Goal: Task Accomplishment & Management: Manage account settings

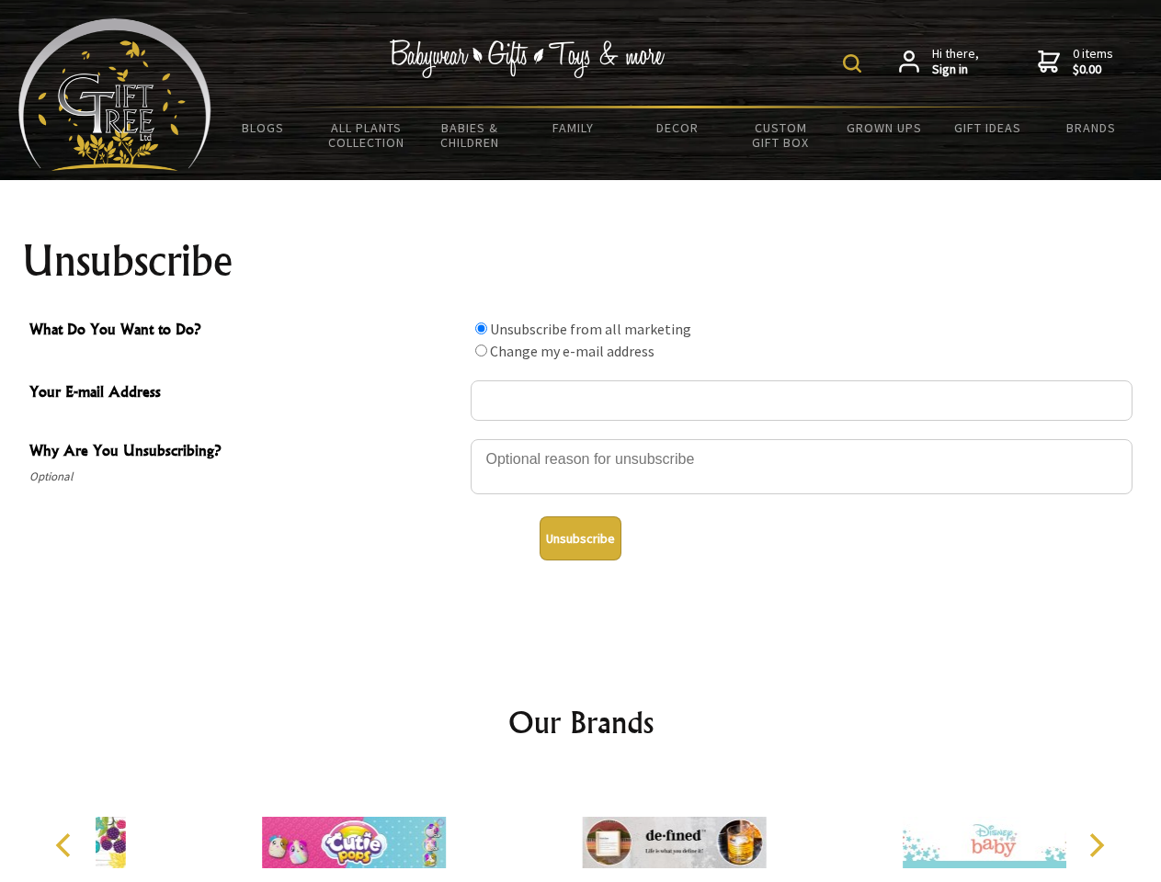
click at [855, 63] on img at bounding box center [852, 63] width 18 height 18
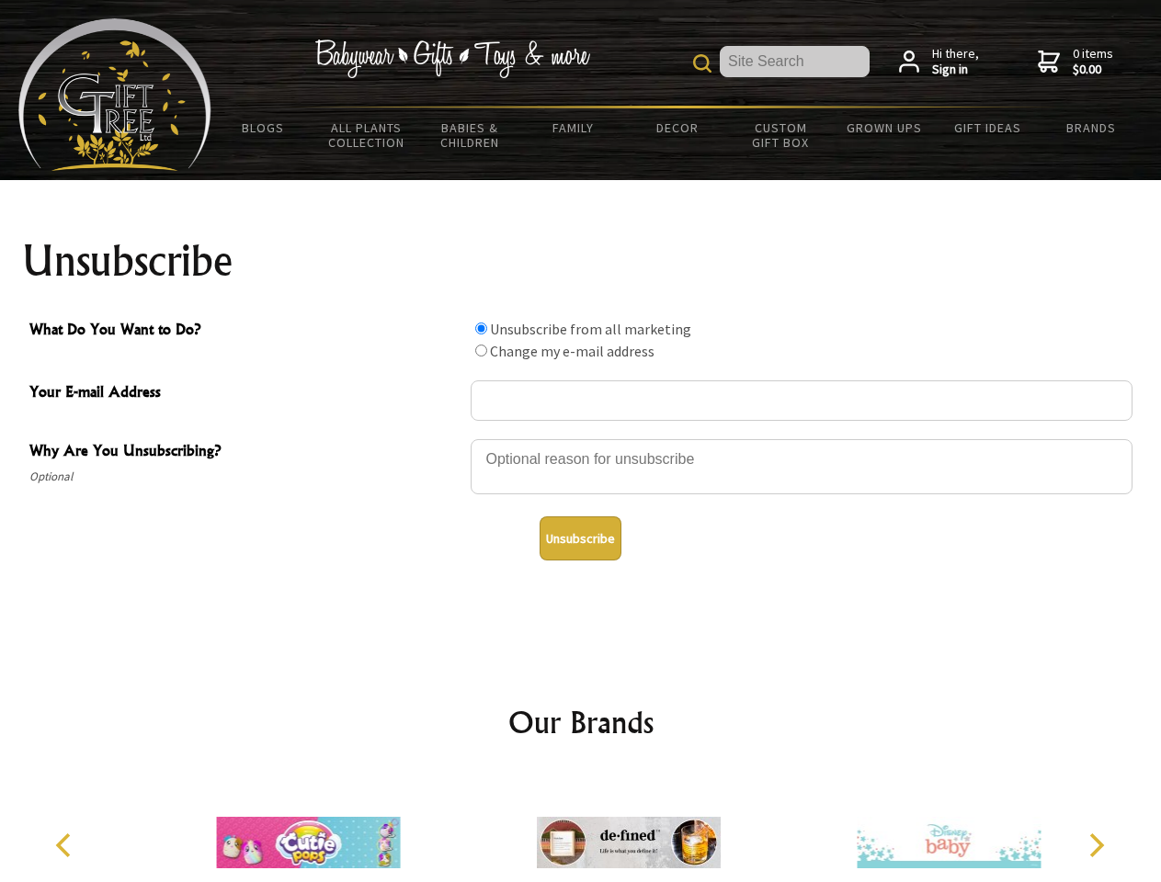
click at [581, 438] on div at bounding box center [801, 469] width 662 height 64
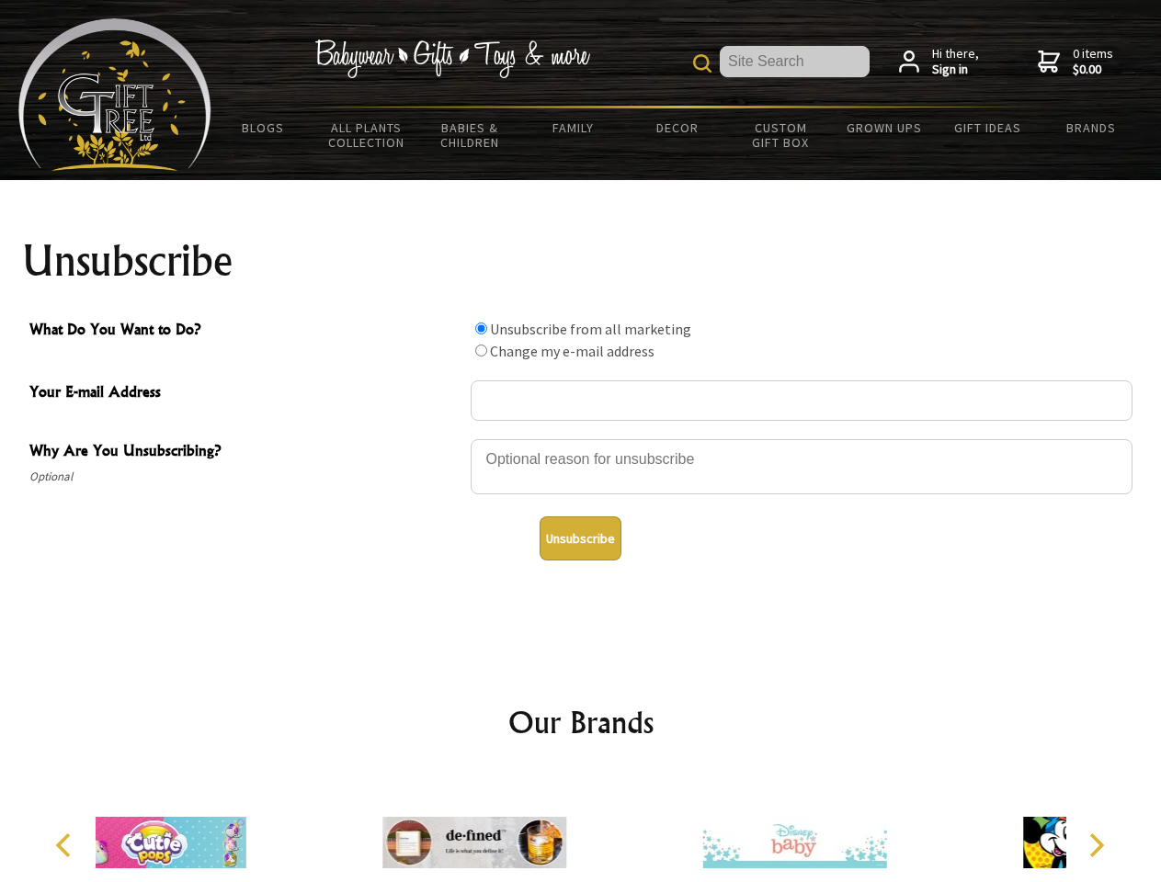
click at [481, 328] on input "What Do You Want to Do?" at bounding box center [481, 329] width 12 height 12
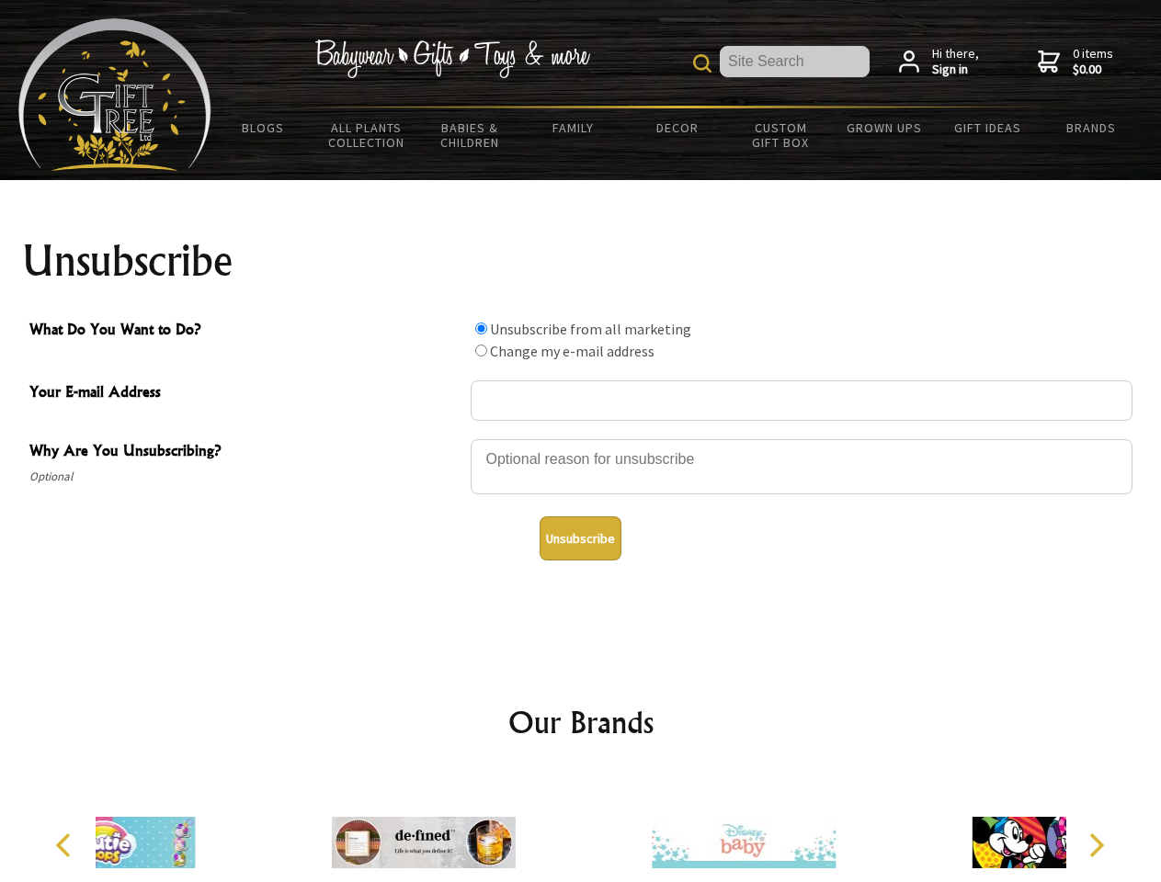
click at [481, 350] on input "What Do You Want to Do?" at bounding box center [481, 351] width 12 height 12
radio input "true"
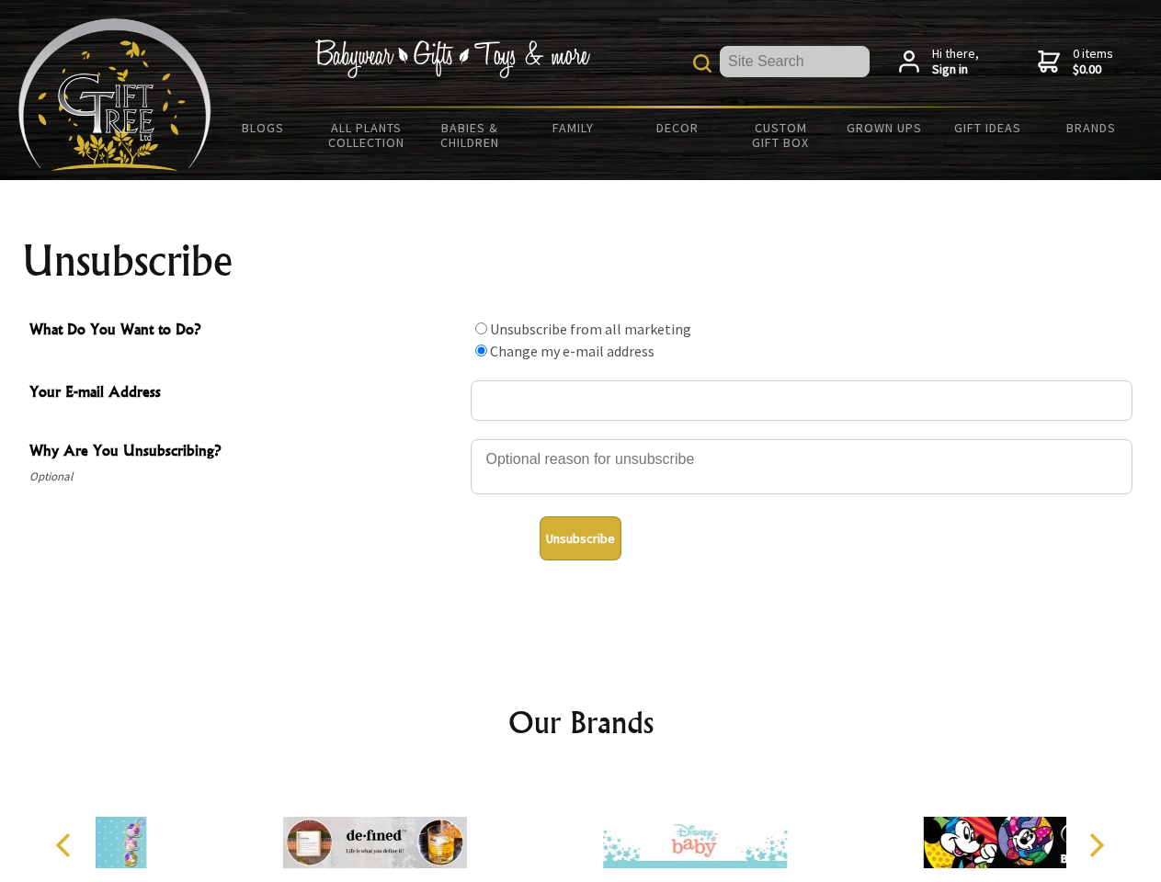
click at [580, 539] on button "Unsubscribe" at bounding box center [580, 538] width 82 height 44
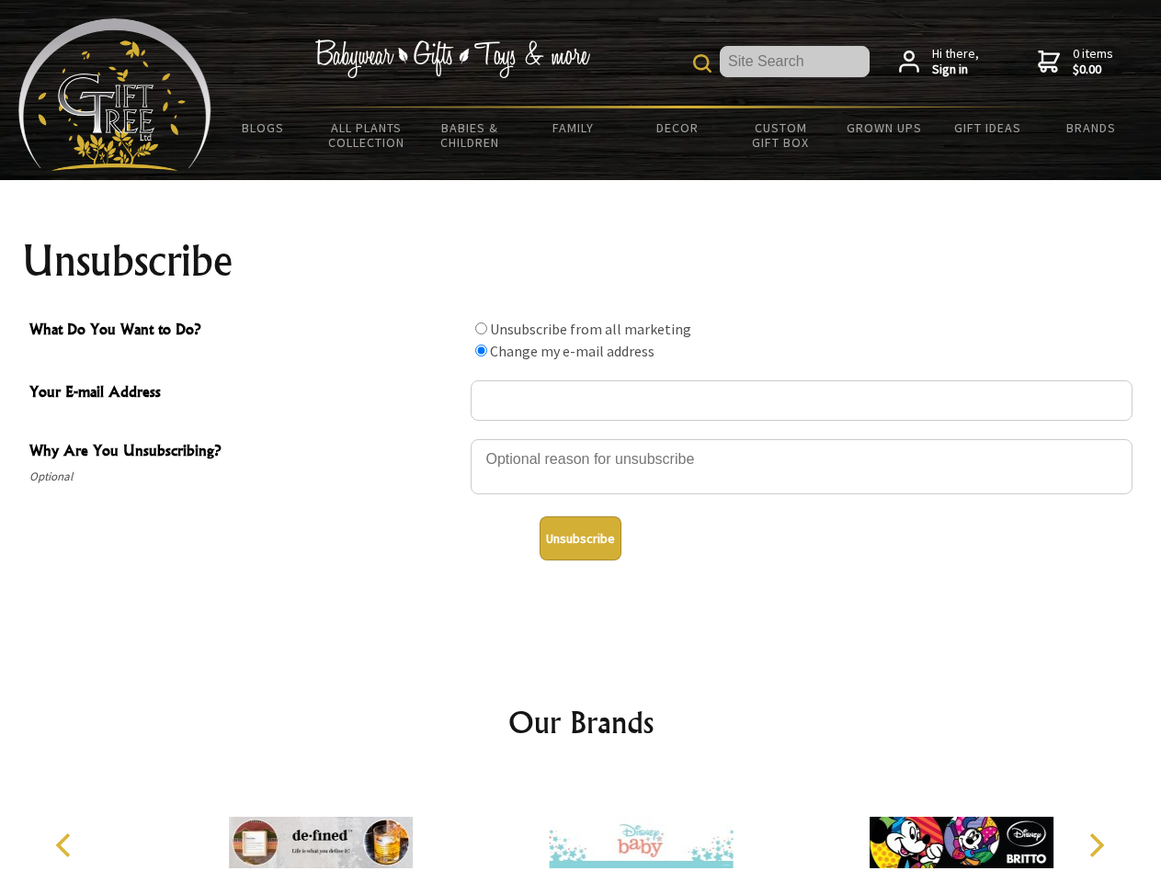
click at [581, 828] on img at bounding box center [641, 843] width 184 height 138
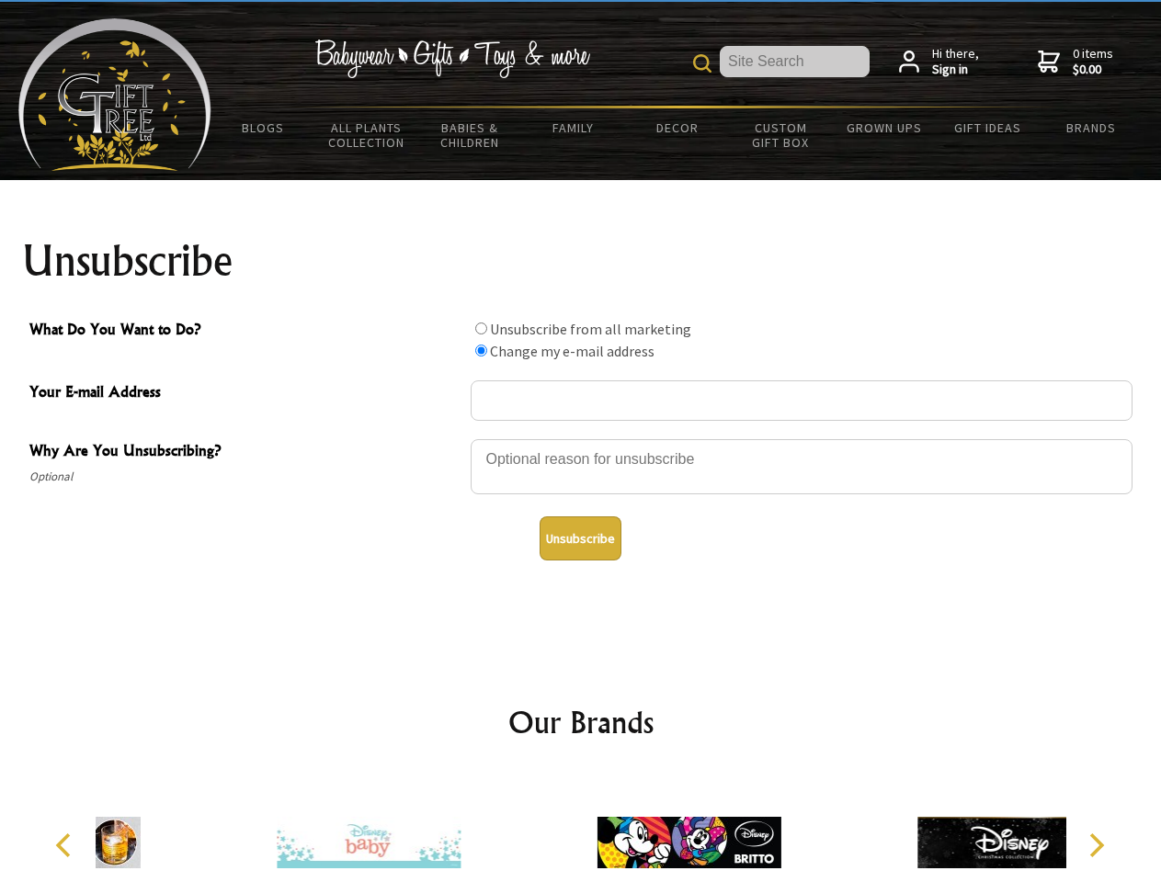
click at [66, 845] on icon "Previous" at bounding box center [65, 845] width 24 height 24
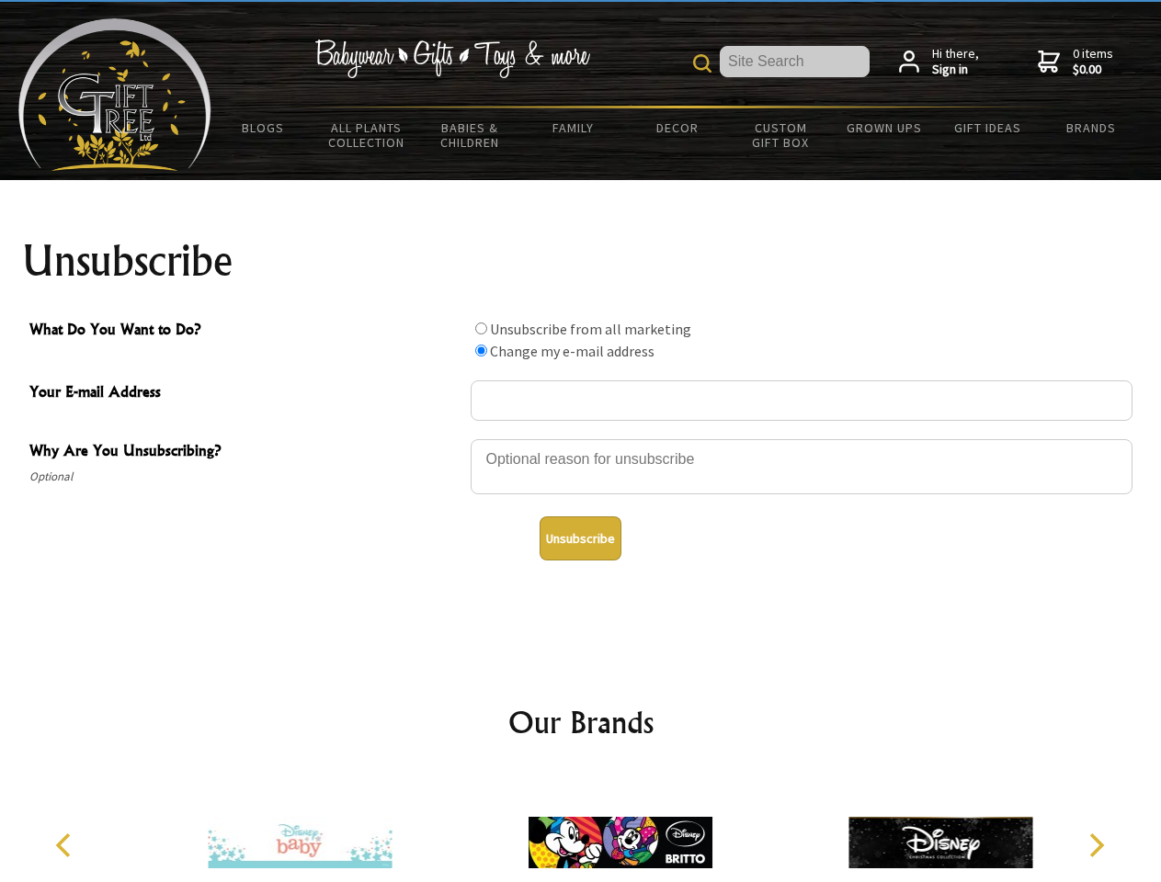
click at [1095, 845] on icon "Next" at bounding box center [1095, 845] width 24 height 24
